Goal: Information Seeking & Learning: Find specific fact

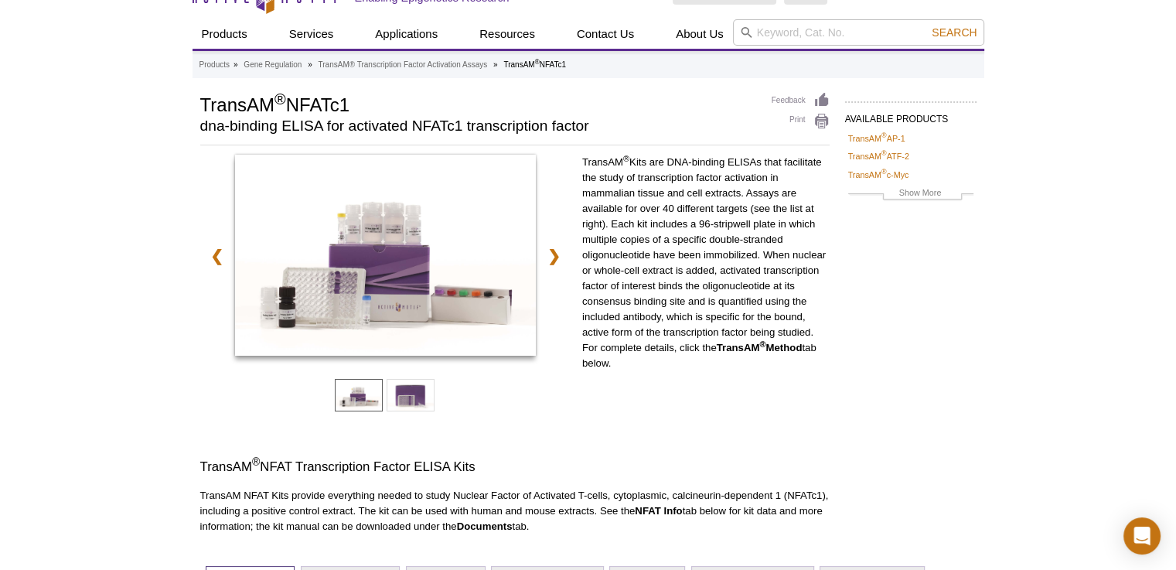
scroll to position [27, 0]
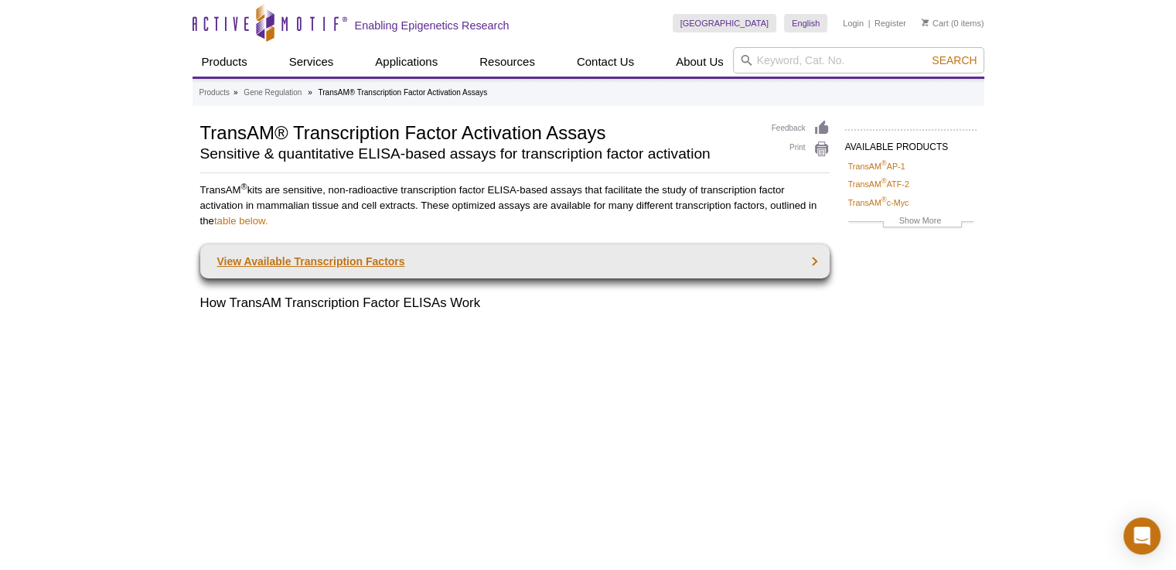
click at [499, 265] on link "View Available Transcription Factors" at bounding box center [514, 261] width 629 height 34
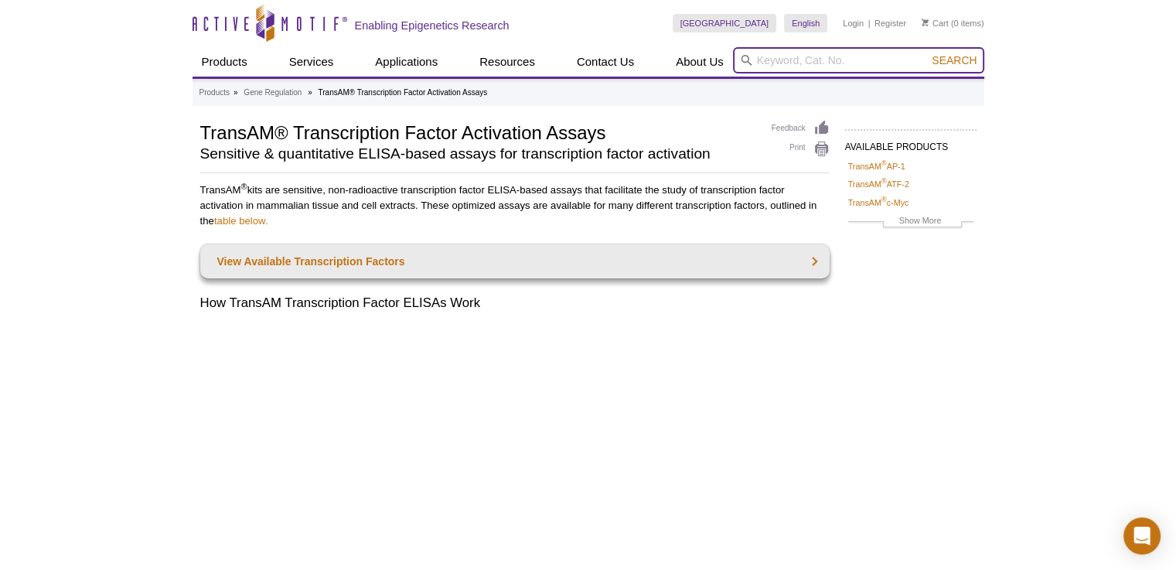
click at [808, 60] on input "search" at bounding box center [858, 60] width 251 height 26
type input "irf8"
click at [927, 53] on button "Search" at bounding box center [954, 60] width 54 height 14
